Goal: Navigation & Orientation: Understand site structure

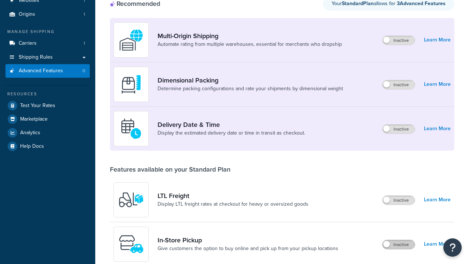
click at [399, 240] on label "Inactive" at bounding box center [399, 244] width 32 height 9
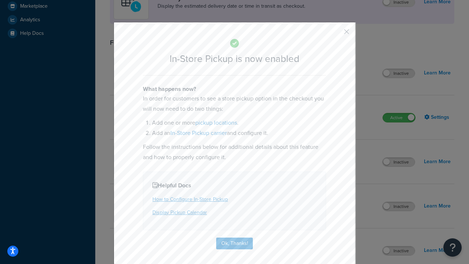
click at [336, 33] on button "button" at bounding box center [336, 34] width 2 height 2
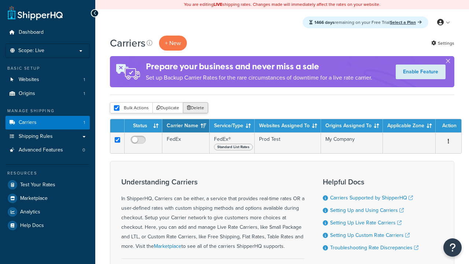
click at [195, 109] on button "Delete" at bounding box center [195, 107] width 25 height 11
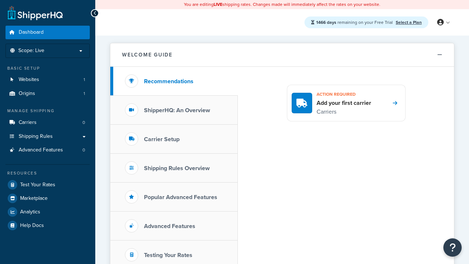
click at [443, 22] on icon at bounding box center [441, 22] width 7 height 7
click at [0, 0] on span "My Profile" at bounding box center [0, 0] width 0 height 0
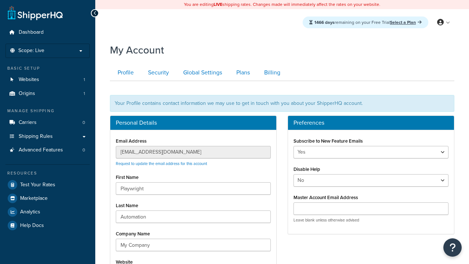
scroll to position [81, 0]
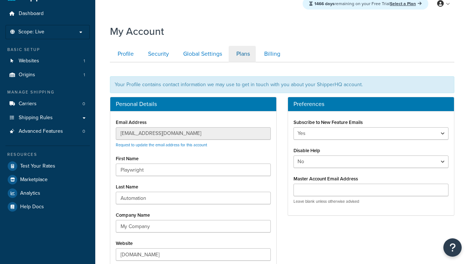
click at [242, 62] on link "Plans" at bounding box center [242, 54] width 27 height 17
